Goal: Use online tool/utility: Utilize a website feature to perform a specific function

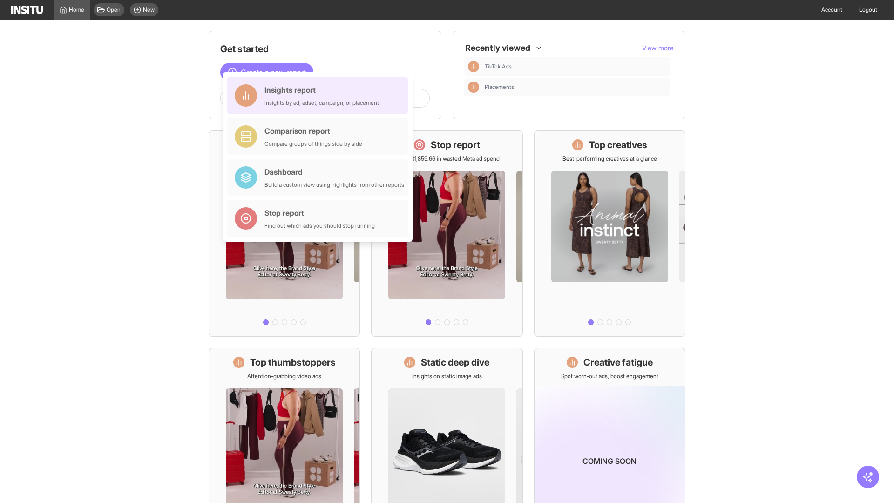
click at [320, 95] on div "Insights report Insights by ad, adset, campaign, or placement" at bounding box center [321, 95] width 115 height 22
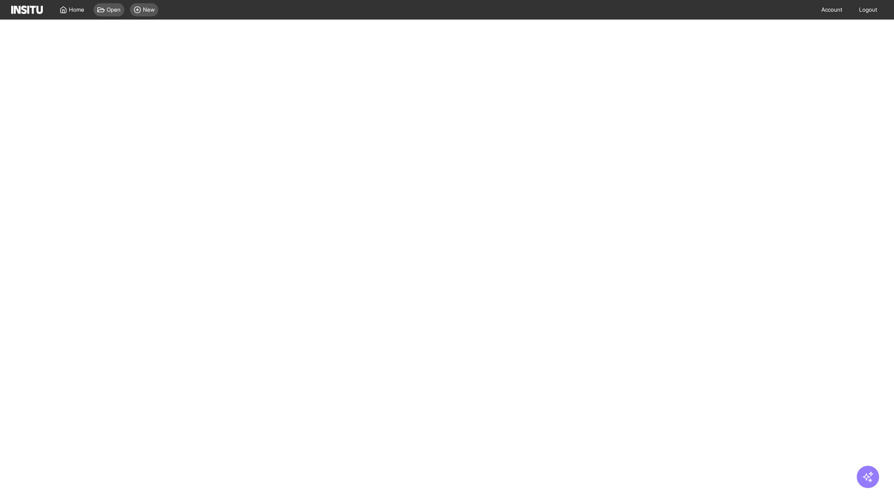
select select "**"
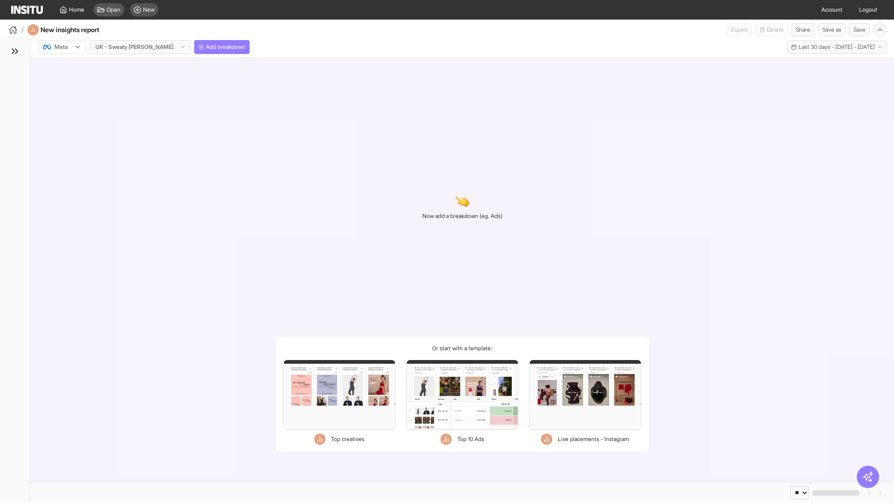
click at [62, 47] on div at bounding box center [55, 46] width 26 height 9
click at [61, 67] on span "Meta" at bounding box center [61, 67] width 13 height 8
click at [206, 47] on span "Add breakdown" at bounding box center [226, 46] width 40 height 7
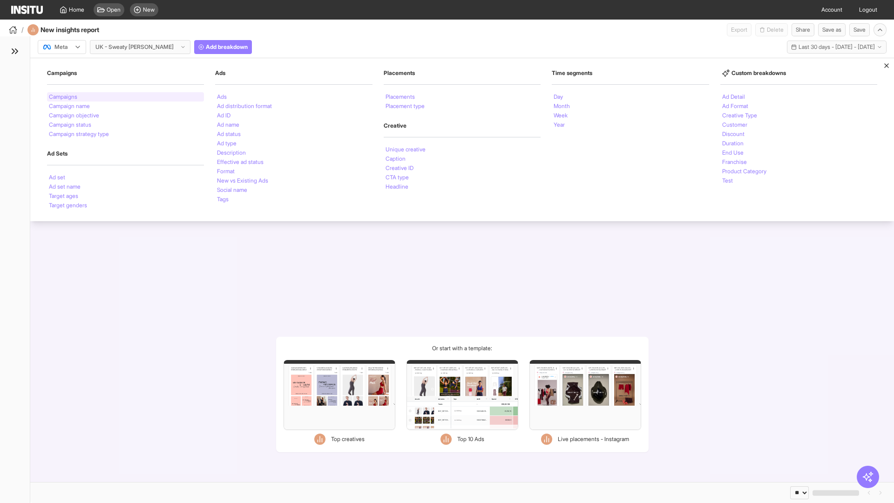
click at [64, 97] on li "Campaigns" at bounding box center [63, 97] width 28 height 6
